Goal: Transaction & Acquisition: Obtain resource

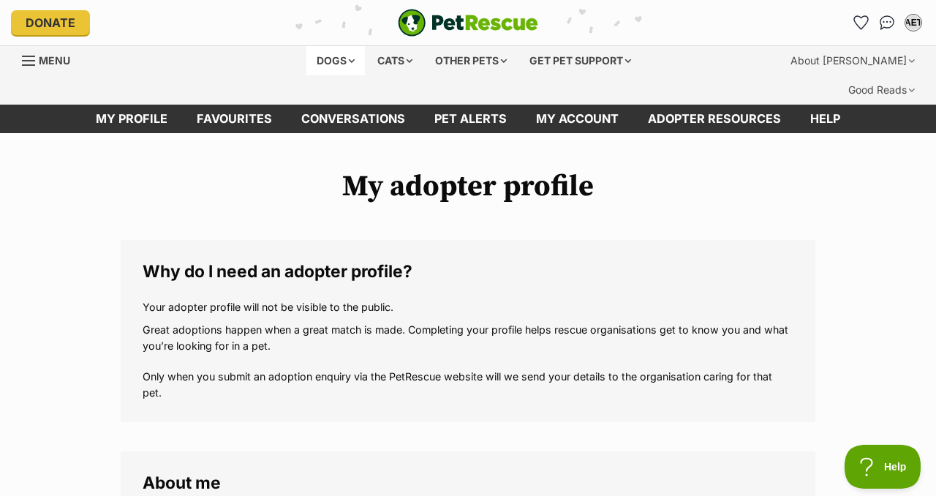
click at [327, 60] on div "Dogs" at bounding box center [336, 60] width 59 height 29
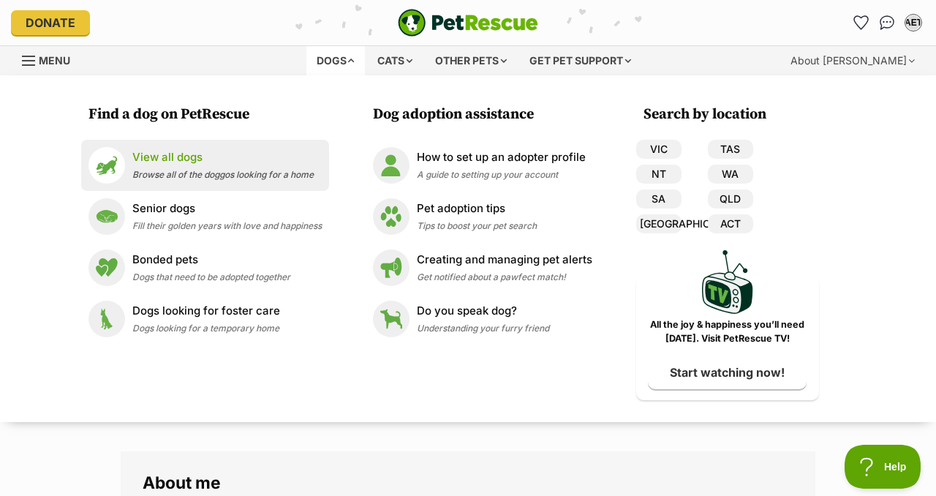
click at [145, 152] on p "View all dogs" at bounding box center [222, 157] width 181 height 17
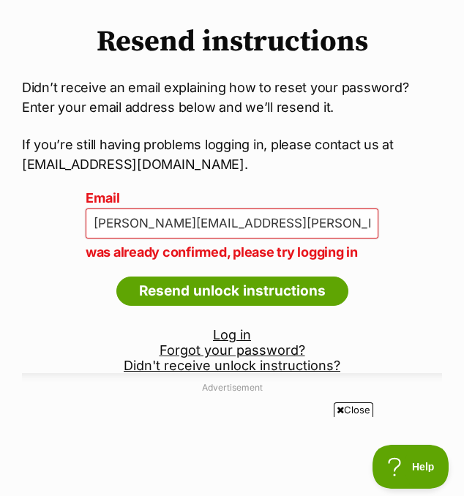
scroll to position [115, 0]
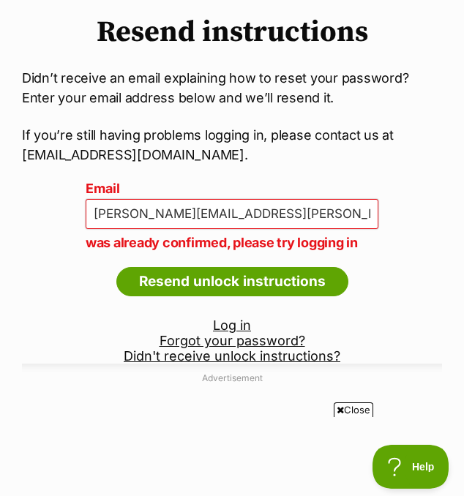
click at [218, 326] on link "Log in" at bounding box center [232, 324] width 38 height 15
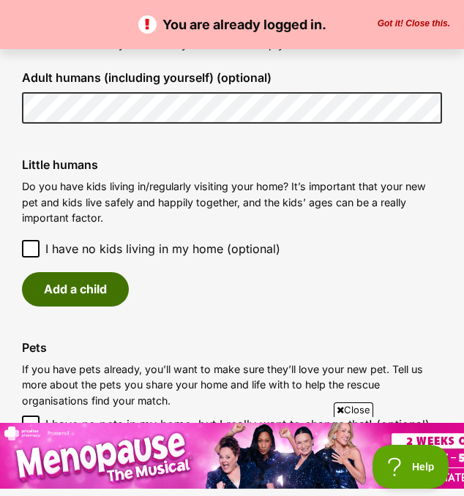
click at [75, 306] on button "Add a child" at bounding box center [75, 289] width 107 height 34
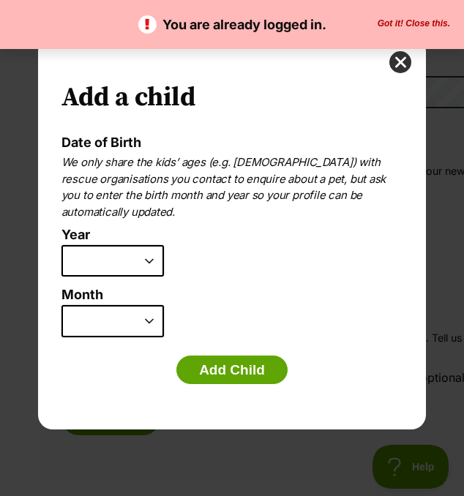
click at [149, 260] on select "2025 2024 2023 2022 2021 2020 2019 2018 2017 2016 2015 2014 2013 2012 2011 2010…" at bounding box center [112, 261] width 102 height 32
select select "2024"
click at [61, 245] on select "2025 2024 2023 2022 2021 2020 2019 2018 2017 2016 2015 2014 2013 2012 2011 2010…" at bounding box center [112, 261] width 102 height 32
click at [387, 27] on button "Got it! Close this." at bounding box center [413, 24] width 81 height 12
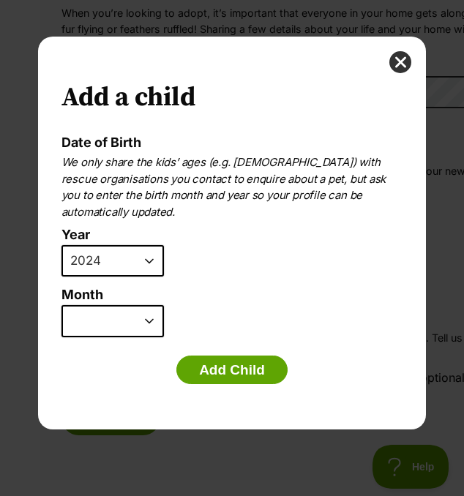
click at [151, 320] on select "January February March April May June July August September October November De…" at bounding box center [112, 321] width 102 height 32
select select "2"
click at [61, 305] on select "January February March April May June July August September October November De…" at bounding box center [112, 321] width 102 height 32
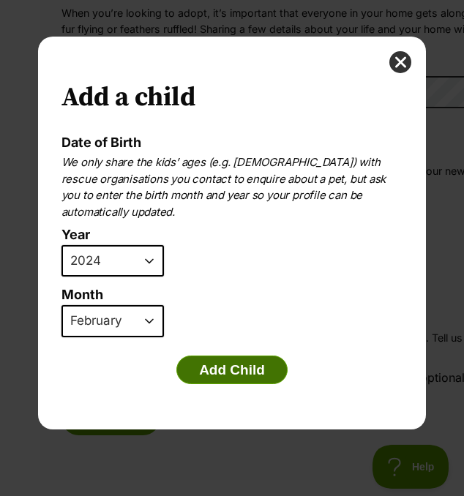
click at [198, 371] on button "Add Child" at bounding box center [231, 370] width 111 height 29
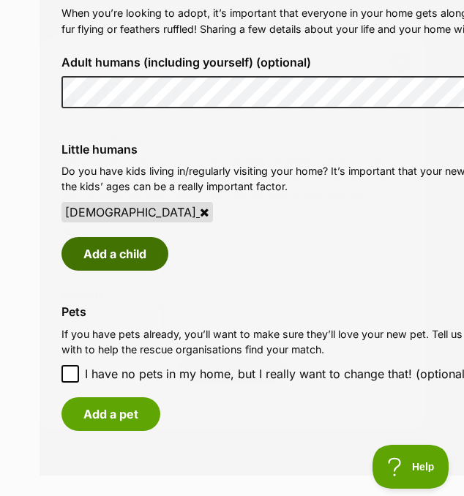
scroll to position [1130, 0]
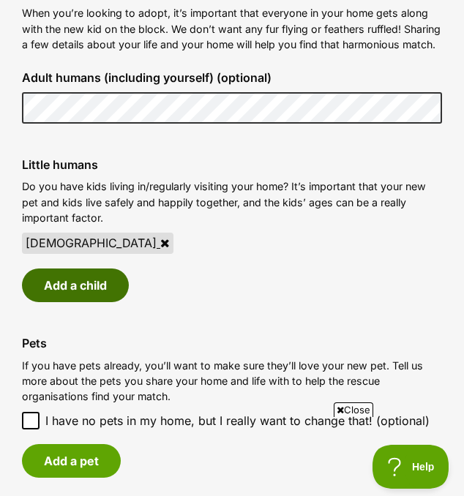
click at [62, 296] on button "Add a child" at bounding box center [75, 285] width 107 height 34
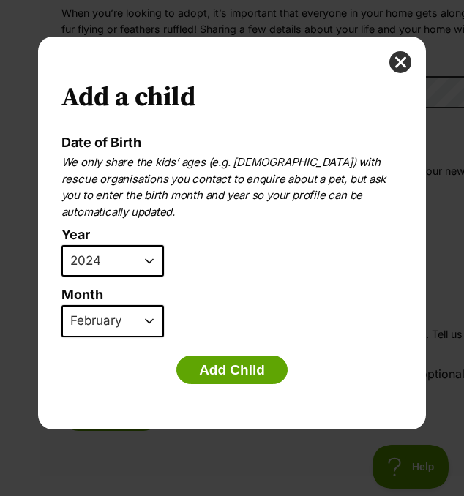
scroll to position [0, 0]
click at [150, 260] on select "2025 2024 2023 2022 2021 2020 2019 2018 2017 2016 2015 2014 2013 2012 2011 2010…" at bounding box center [112, 261] width 102 height 32
select select "2020"
click at [61, 245] on select "2025 2024 2023 2022 2021 2020 2019 2018 2017 2016 2015 2014 2013 2012 2011 2010…" at bounding box center [112, 261] width 102 height 32
click at [149, 320] on select "January February March April May June July August September October November De…" at bounding box center [112, 321] width 102 height 32
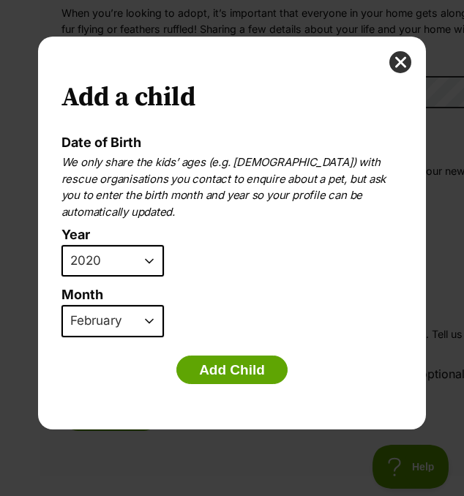
select select "10"
click at [61, 305] on select "January February March April May June July August September October November De…" at bounding box center [112, 321] width 102 height 32
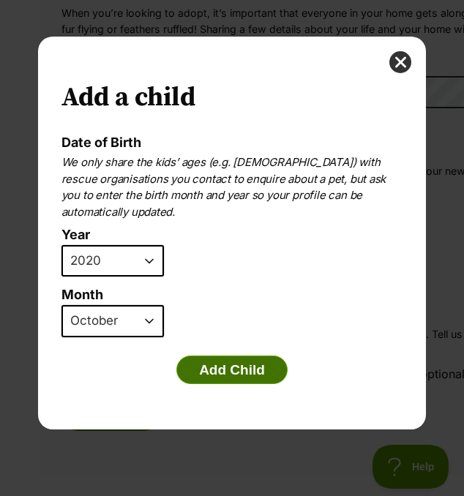
click at [214, 367] on button "Add Child" at bounding box center [231, 370] width 111 height 29
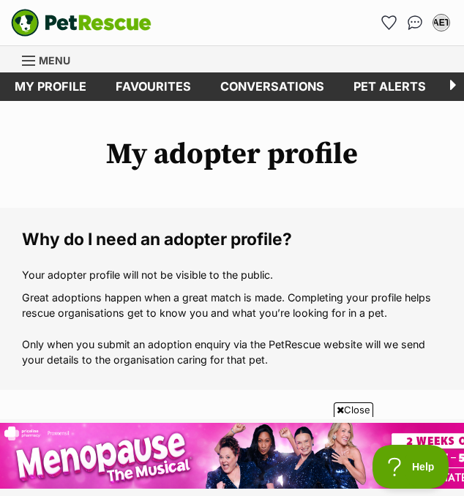
scroll to position [1130, 0]
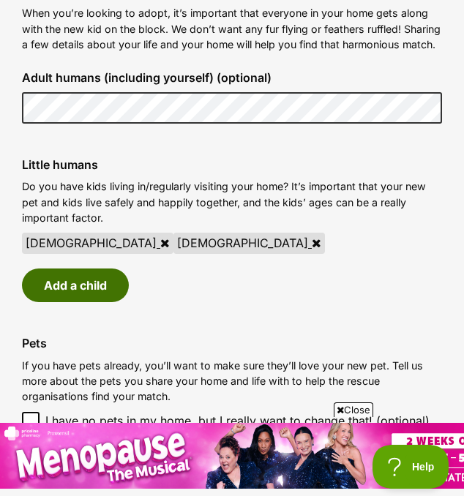
click at [86, 302] on button "Add a child" at bounding box center [75, 285] width 107 height 34
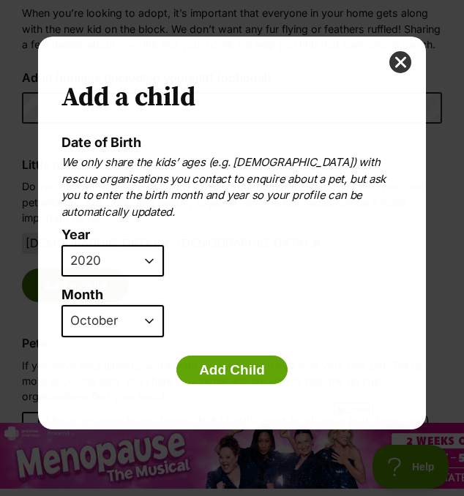
scroll to position [0, 0]
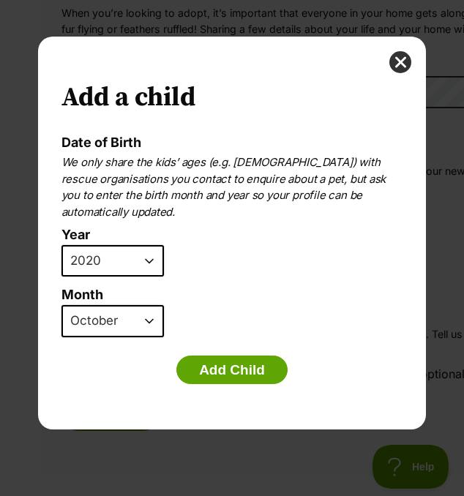
click at [150, 258] on select "2025 2024 2023 2022 2021 2020 2019 2018 2017 2016 2015 2014 2013 2012 2011 2010…" at bounding box center [112, 261] width 102 height 32
select select "2021"
click at [61, 245] on select "2025 2024 2023 2022 2021 2020 2019 2018 2017 2016 2015 2014 2013 2012 2011 2010…" at bounding box center [112, 261] width 102 height 32
click at [151, 317] on select "January February March April May June July August September October November De…" at bounding box center [112, 321] width 102 height 32
click at [61, 305] on select "January February March April May June July August September October November De…" at bounding box center [112, 321] width 102 height 32
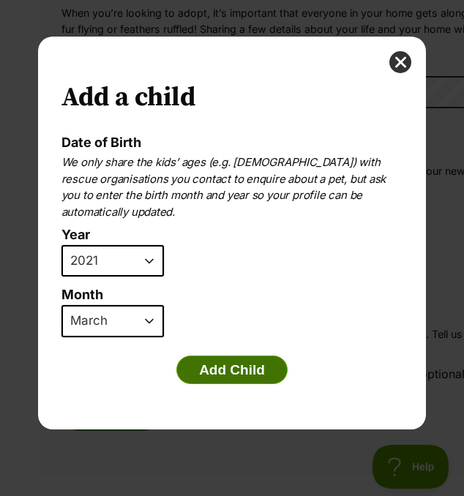
click at [247, 372] on button "Add Child" at bounding box center [231, 370] width 111 height 29
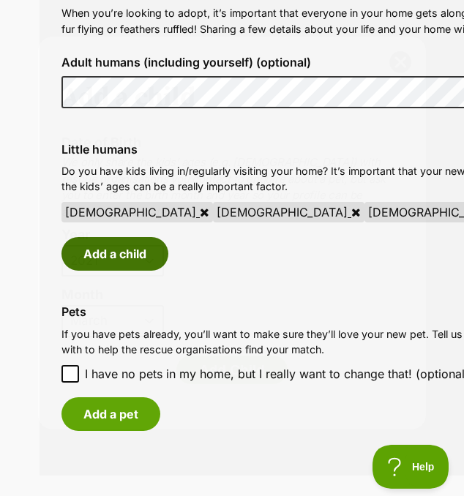
scroll to position [1130, 0]
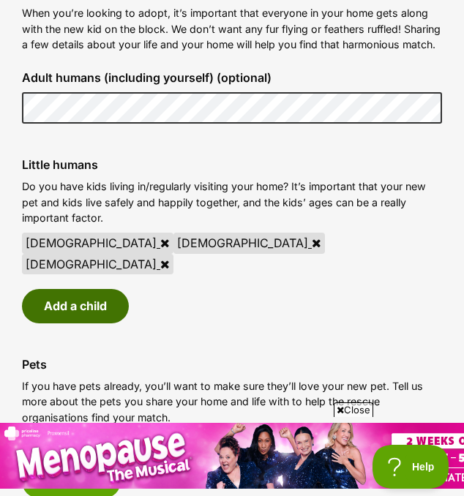
click at [73, 302] on button "Add a child" at bounding box center [75, 306] width 107 height 34
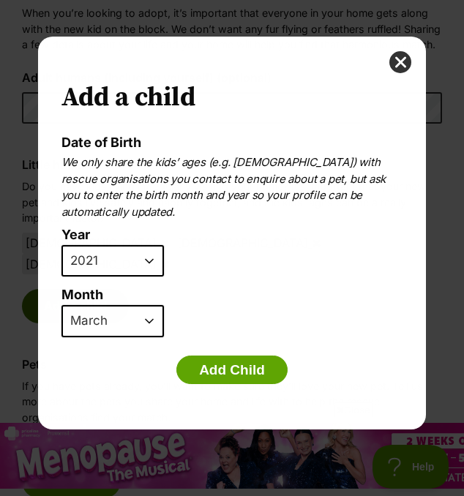
scroll to position [0, 0]
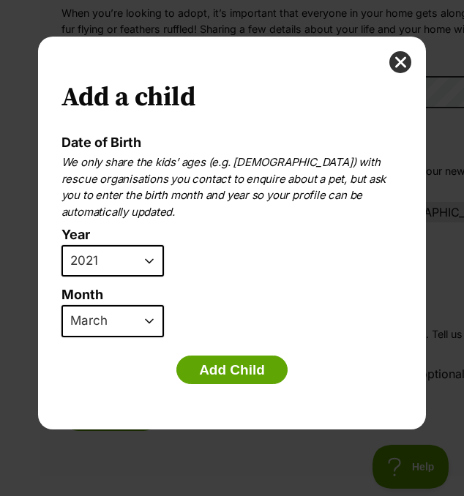
click at [148, 259] on select "2025 2024 2023 2022 2021 2020 2019 2018 2017 2016 2015 2014 2013 2012 2011 2010…" at bounding box center [112, 261] width 102 height 32
click at [61, 245] on select "2025 2024 2023 2022 2021 2020 2019 2018 2017 2016 2015 2014 2013 2012 2011 2010…" at bounding box center [112, 261] width 102 height 32
click at [150, 317] on select "January February March April May June July August September October November De…" at bounding box center [112, 321] width 102 height 32
select select "8"
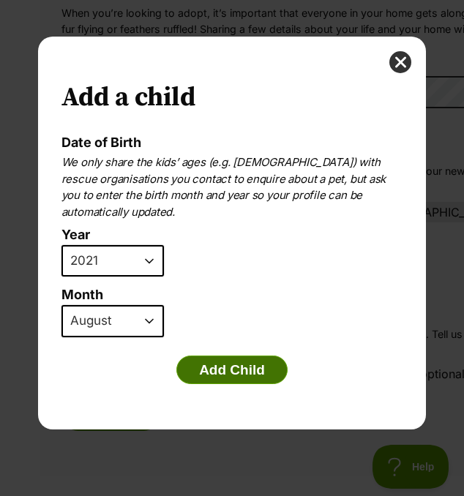
click at [61, 305] on select "January February March April May June July August September October November De…" at bounding box center [112, 321] width 102 height 32
click at [198, 372] on button "Add Child" at bounding box center [231, 370] width 111 height 29
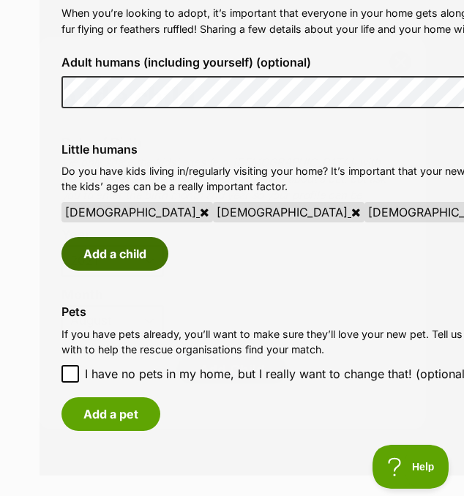
scroll to position [1130, 0]
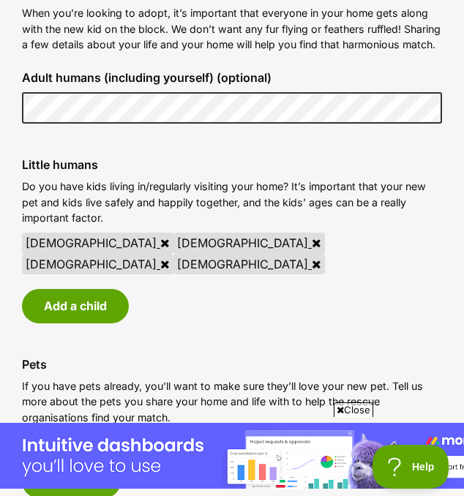
click at [173, 253] on div "4 year old" at bounding box center [248, 243] width 151 height 20
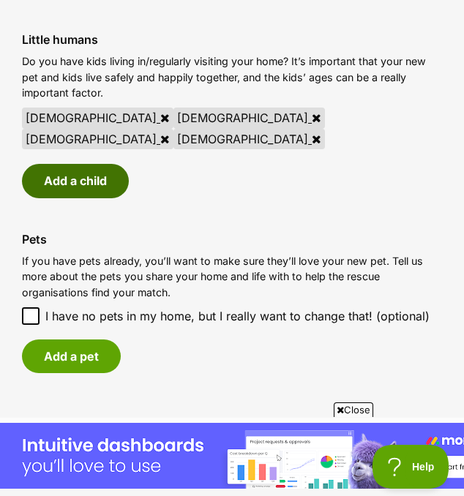
scroll to position [1255, 0]
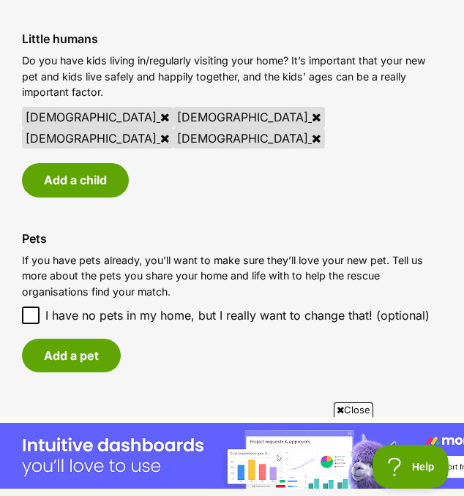
click at [31, 310] on icon at bounding box center [31, 315] width 10 height 10
click at [31, 309] on input "I have no pets in my home, but I really want to change that! (optional)" at bounding box center [31, 316] width 18 height 18
checkbox input "true"
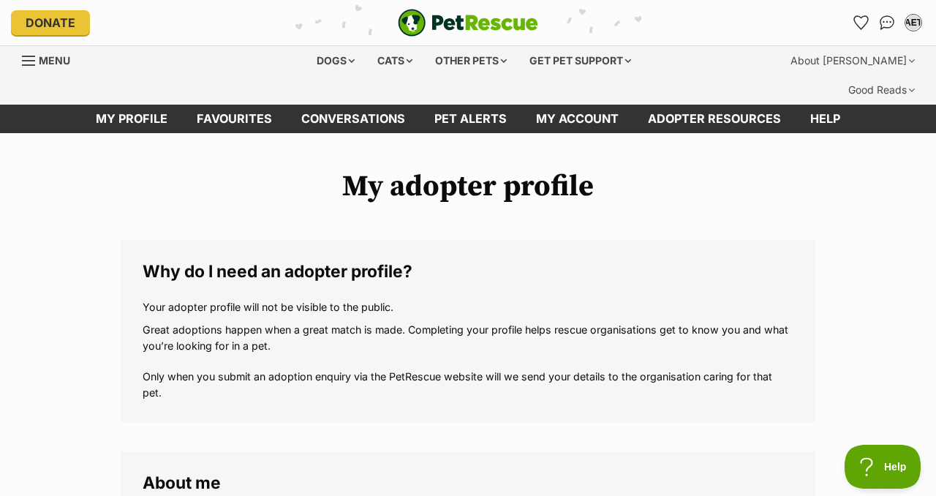
scroll to position [0, 0]
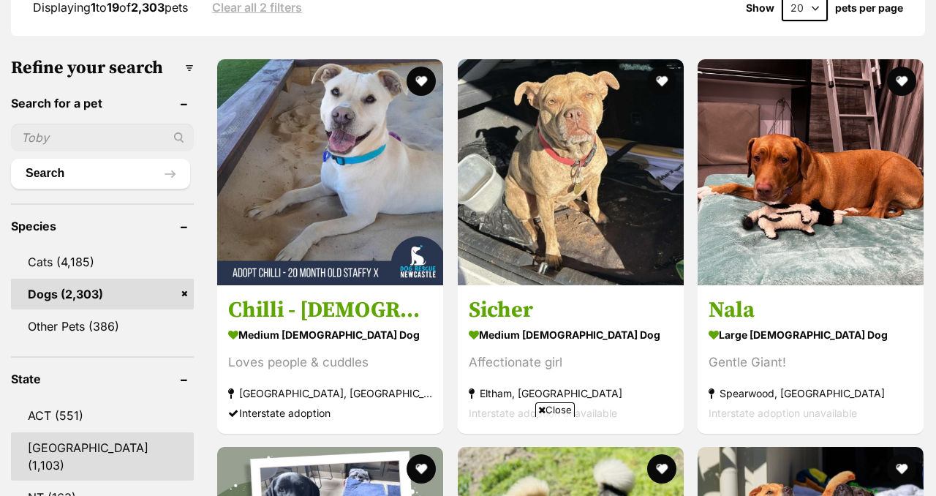
scroll to position [647, 0]
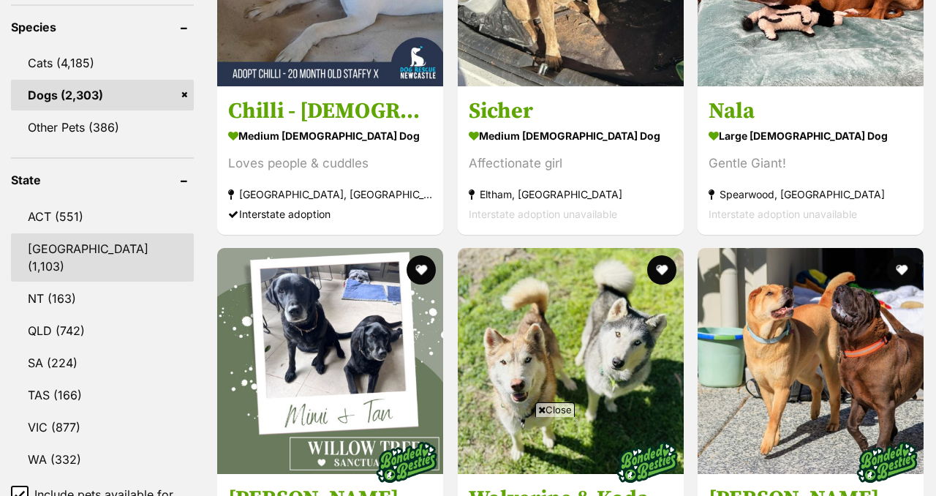
click at [94, 233] on link "NSW (1,103)" at bounding box center [102, 257] width 183 height 48
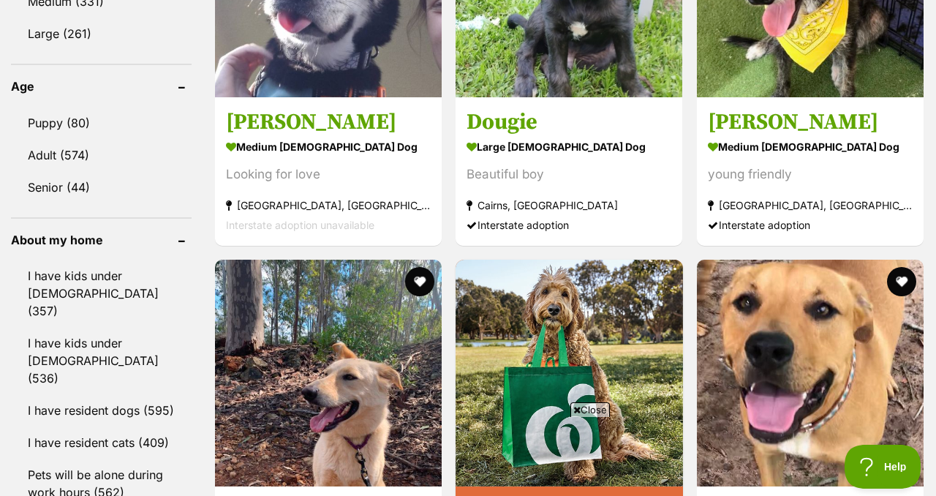
scroll to position [1588, 0]
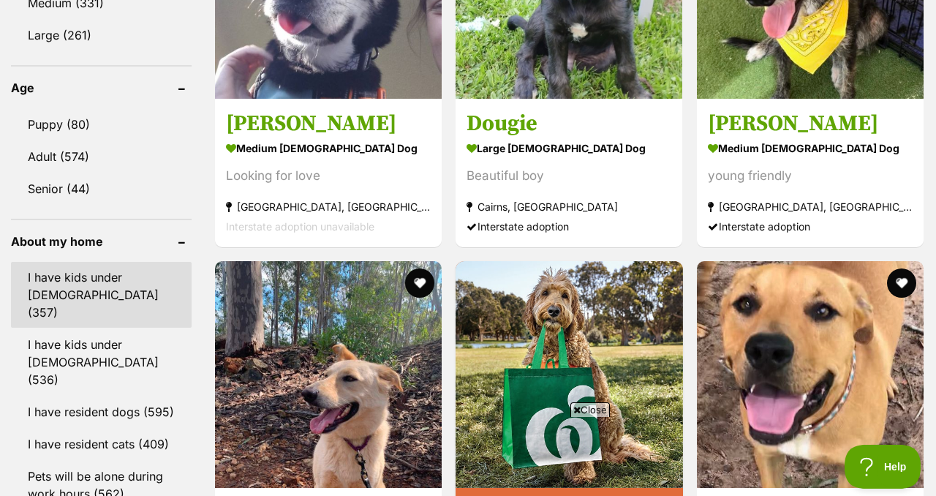
click at [71, 262] on link "I have kids under [DEMOGRAPHIC_DATA] (357)" at bounding box center [101, 295] width 181 height 66
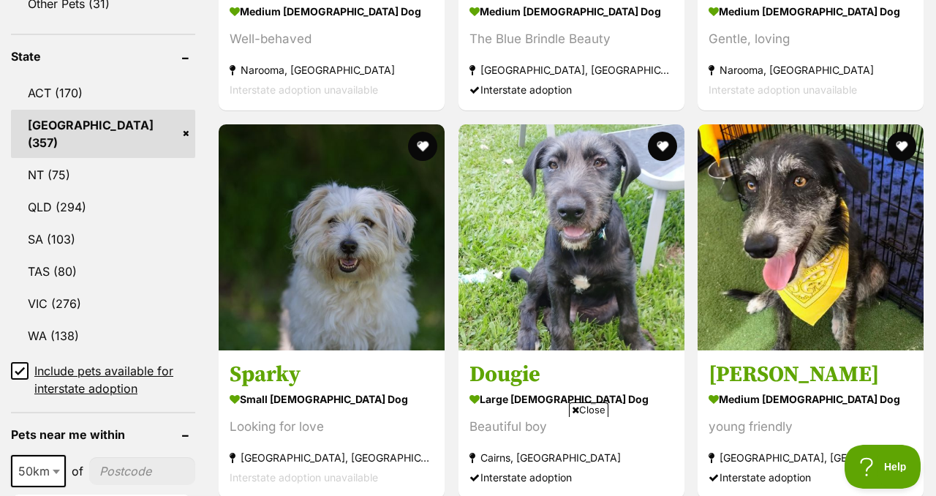
scroll to position [805, 0]
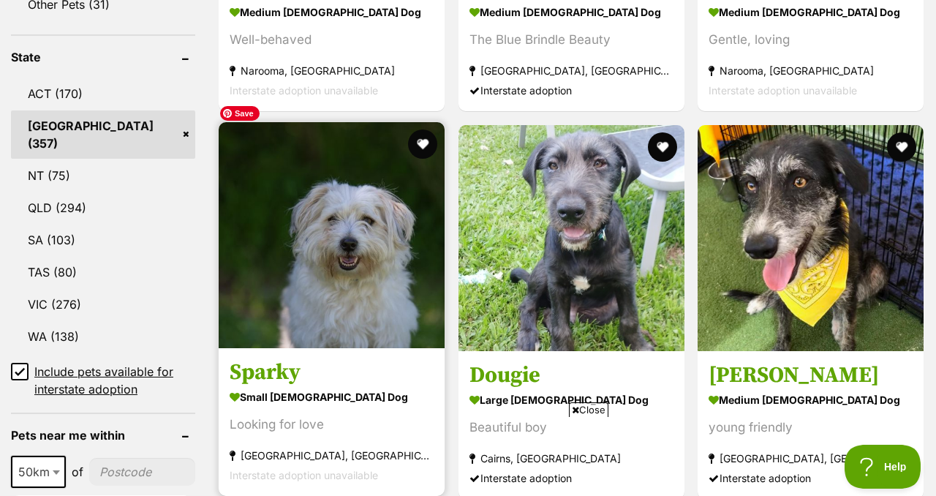
click at [297, 217] on img at bounding box center [332, 235] width 226 height 226
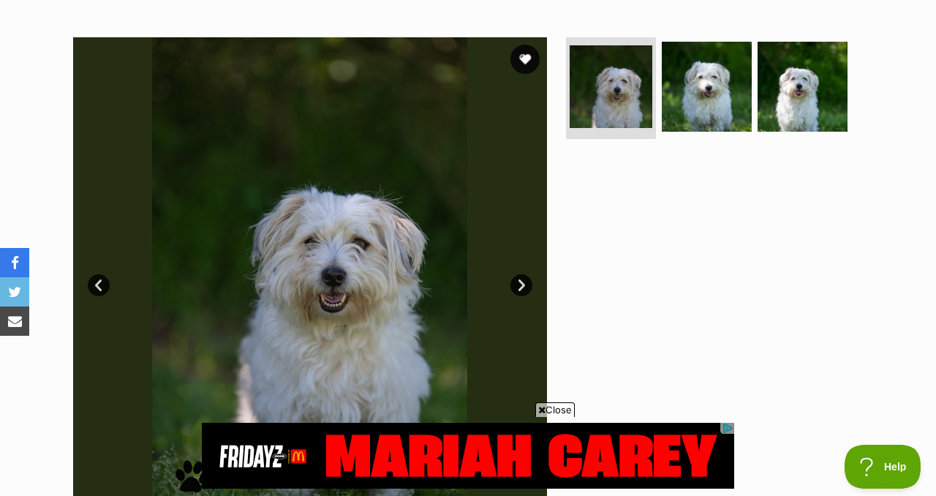
scroll to position [317, 0]
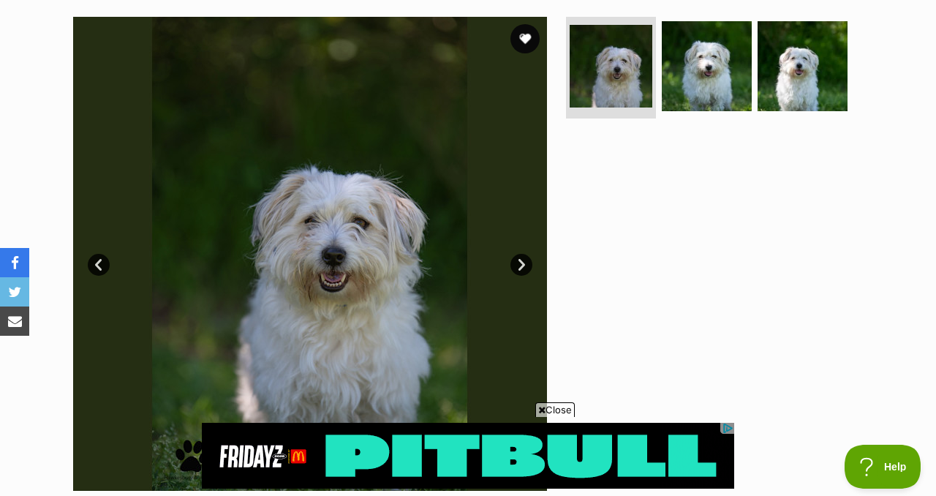
click at [521, 254] on link "Next" at bounding box center [522, 265] width 22 height 22
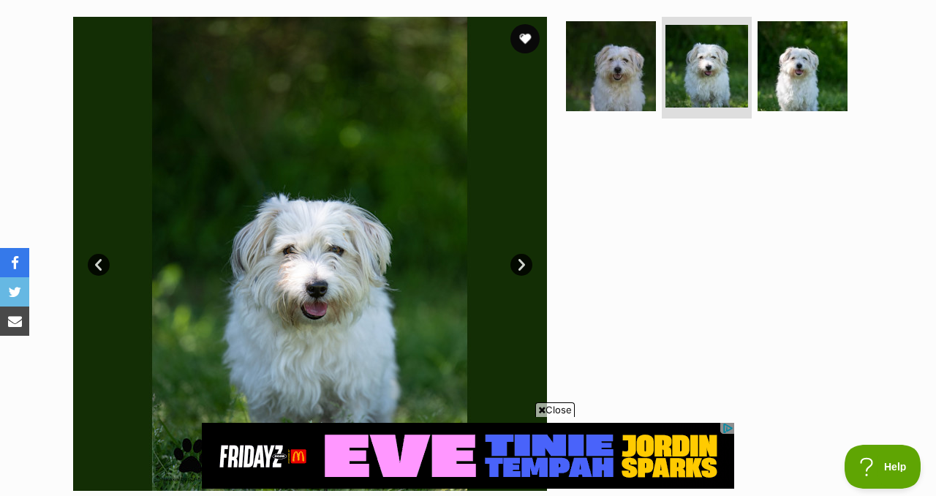
click at [521, 254] on link "Next" at bounding box center [522, 265] width 22 height 22
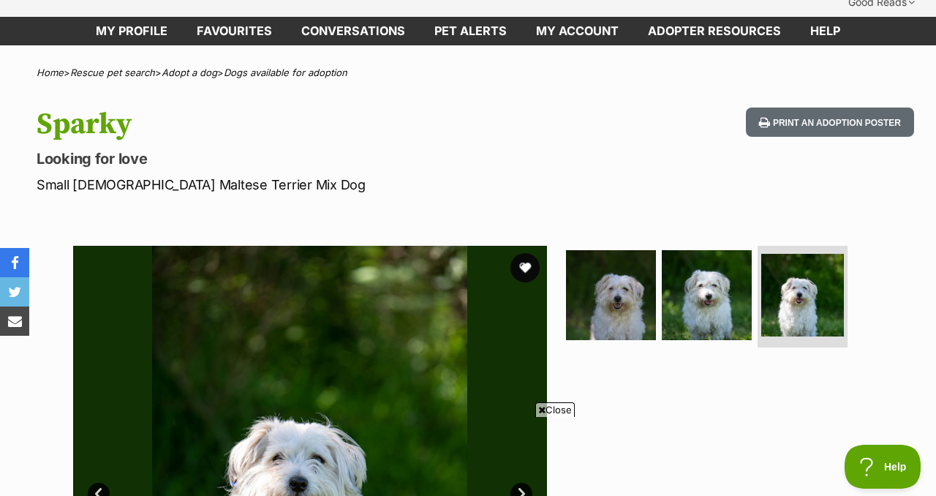
scroll to position [0, 0]
